Goal: Task Accomplishment & Management: Manage account settings

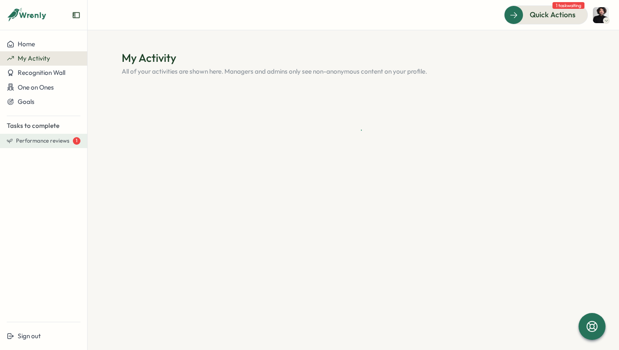
click at [65, 139] on span "Performance reviews" at bounding box center [42, 141] width 53 height 8
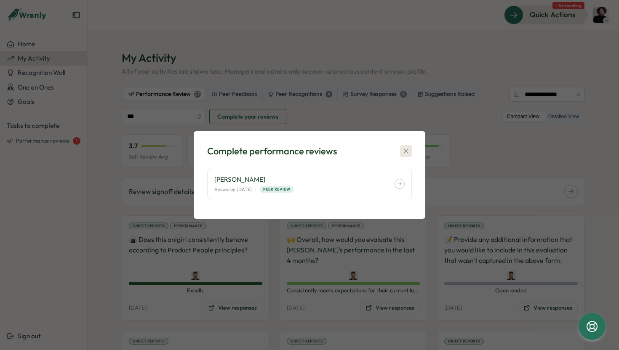
click at [405, 152] on icon "button" at bounding box center [405, 151] width 5 height 5
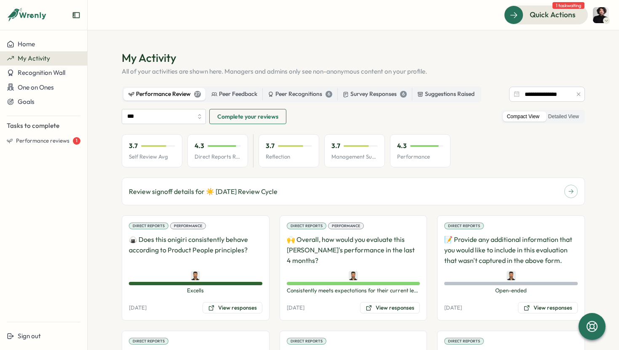
click at [152, 152] on div "3.7 Self Review Avg" at bounding box center [152, 151] width 61 height 34
click at [554, 117] on label "Detailed View" at bounding box center [563, 117] width 39 height 11
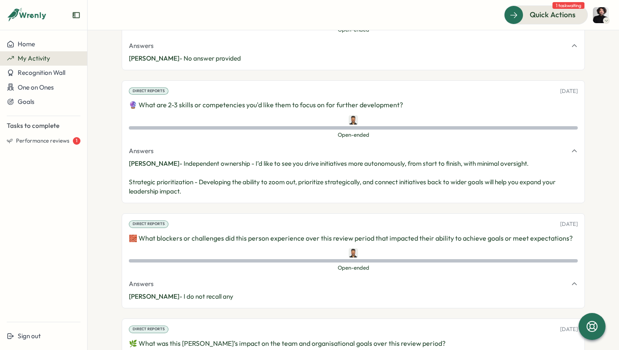
scroll to position [451, 0]
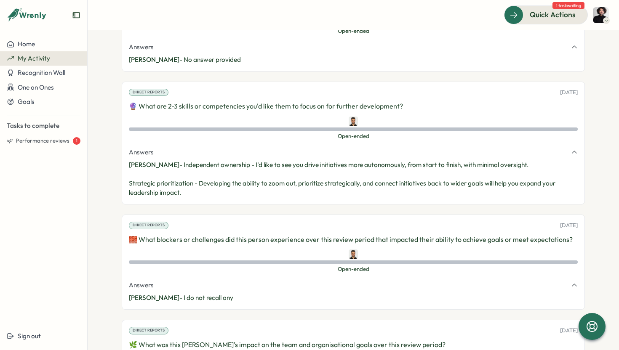
click at [135, 167] on span "[PERSON_NAME]" at bounding box center [154, 165] width 51 height 8
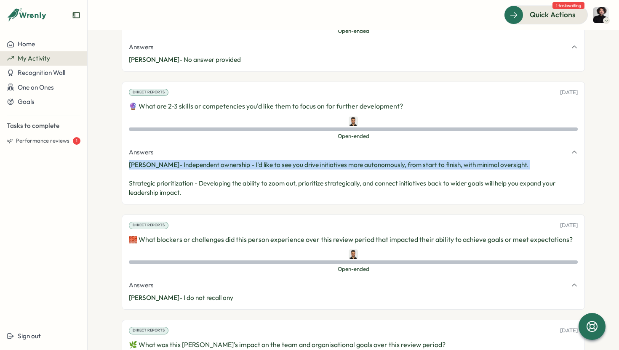
click at [135, 167] on span "[PERSON_NAME]" at bounding box center [154, 165] width 51 height 8
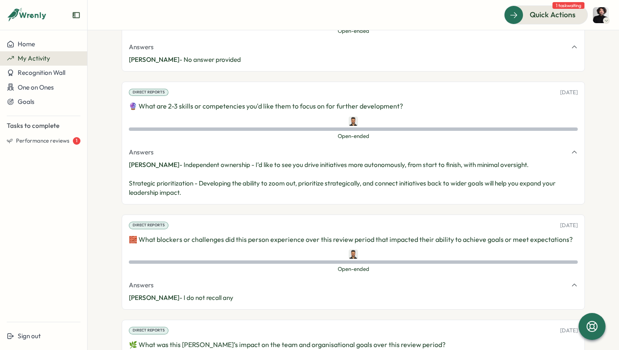
click at [129, 166] on span "[PERSON_NAME]" at bounding box center [154, 165] width 51 height 8
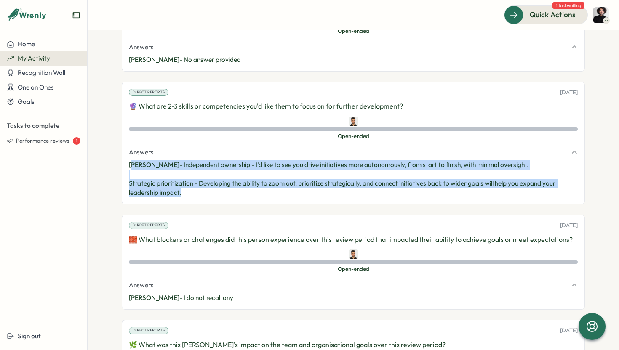
drag, startPoint x: 129, startPoint y: 164, endPoint x: 203, endPoint y: 193, distance: 80.2
click at [203, 193] on p "[PERSON_NAME] - Independent ownership - I’d like to see you drive initiatives m…" at bounding box center [353, 178] width 449 height 37
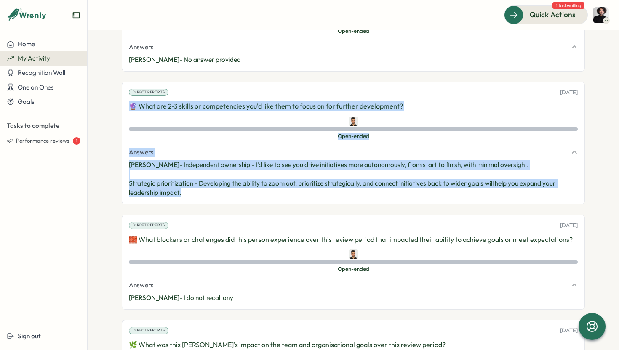
drag, startPoint x: 128, startPoint y: 107, endPoint x: 230, endPoint y: 204, distance: 141.5
click at [230, 204] on div "Direct Reports [DATE] 🔮 What are 2-3 skills or competencies you'd like them to …" at bounding box center [353, 143] width 463 height 123
copy div "🔮 What are 2-3 skills or competencies you'd like them to focus on for further d…"
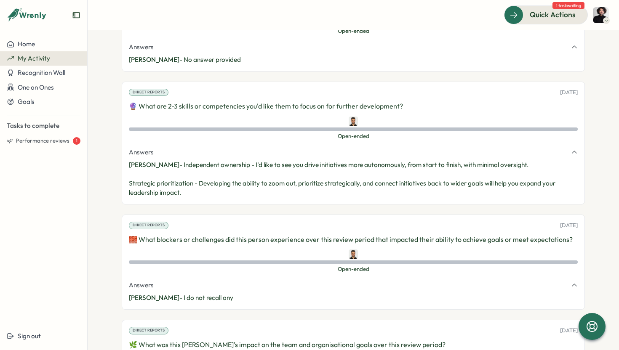
click at [230, 204] on div "Direct Reports [DATE] 🔮 What are 2-3 skills or competencies you'd like them to …" at bounding box center [353, 143] width 463 height 123
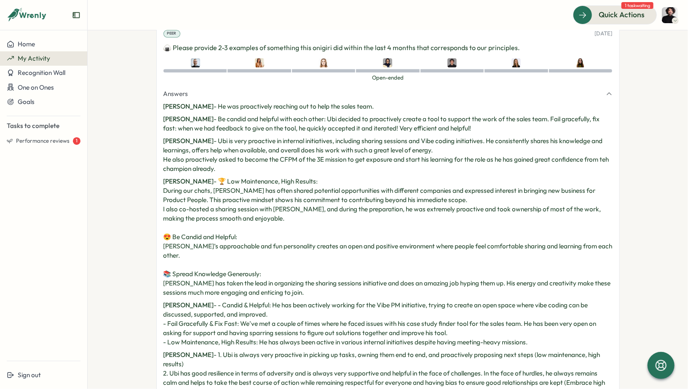
scroll to position [3744, 0]
